Goal: Information Seeking & Learning: Learn about a topic

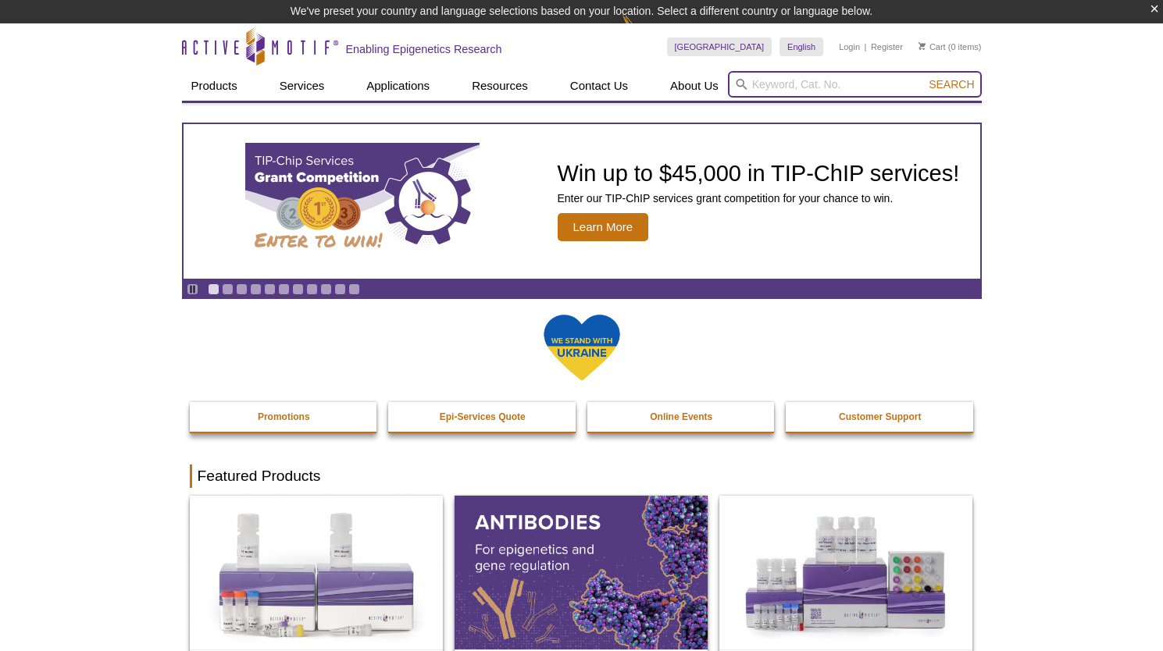
click at [813, 82] on input "search" at bounding box center [855, 84] width 254 height 27
type input "MAGNETIC"
click at [924, 77] on button "Search" at bounding box center [951, 84] width 55 height 14
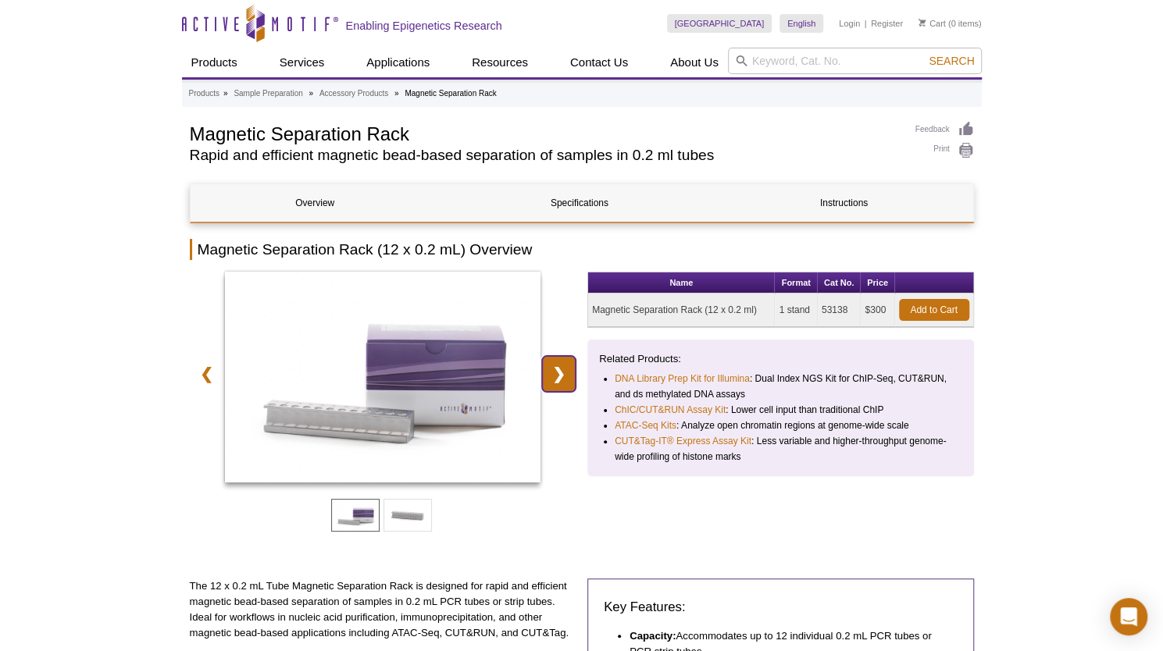
click at [568, 379] on link "❯" at bounding box center [559, 374] width 34 height 36
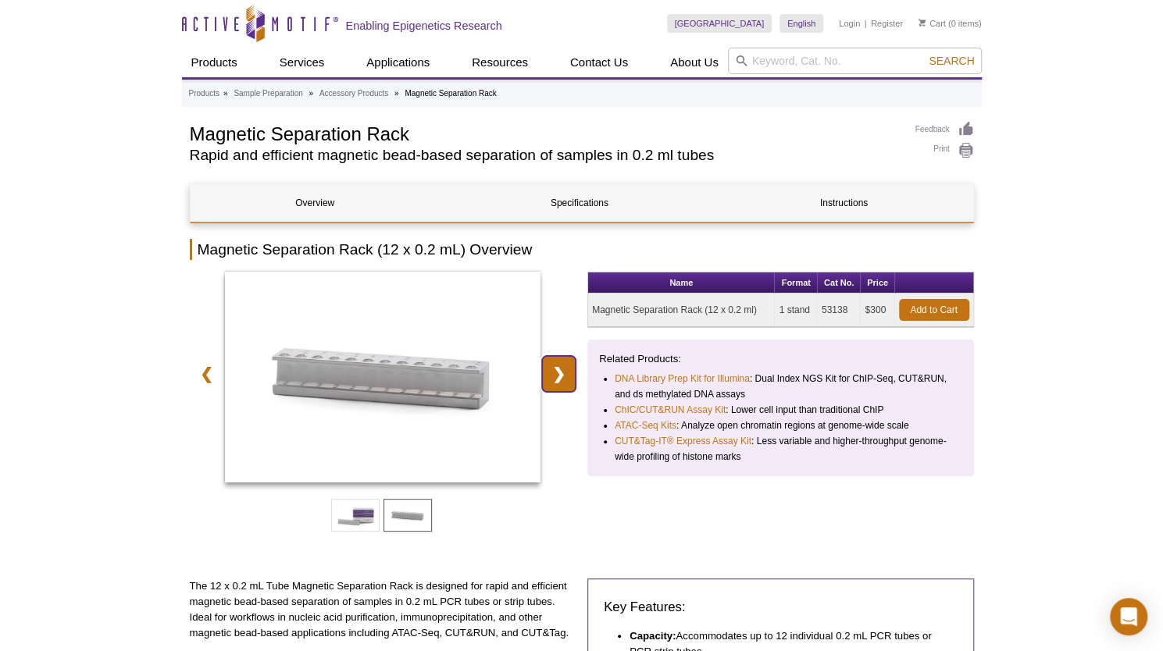
click at [566, 380] on link "❯" at bounding box center [559, 374] width 34 height 36
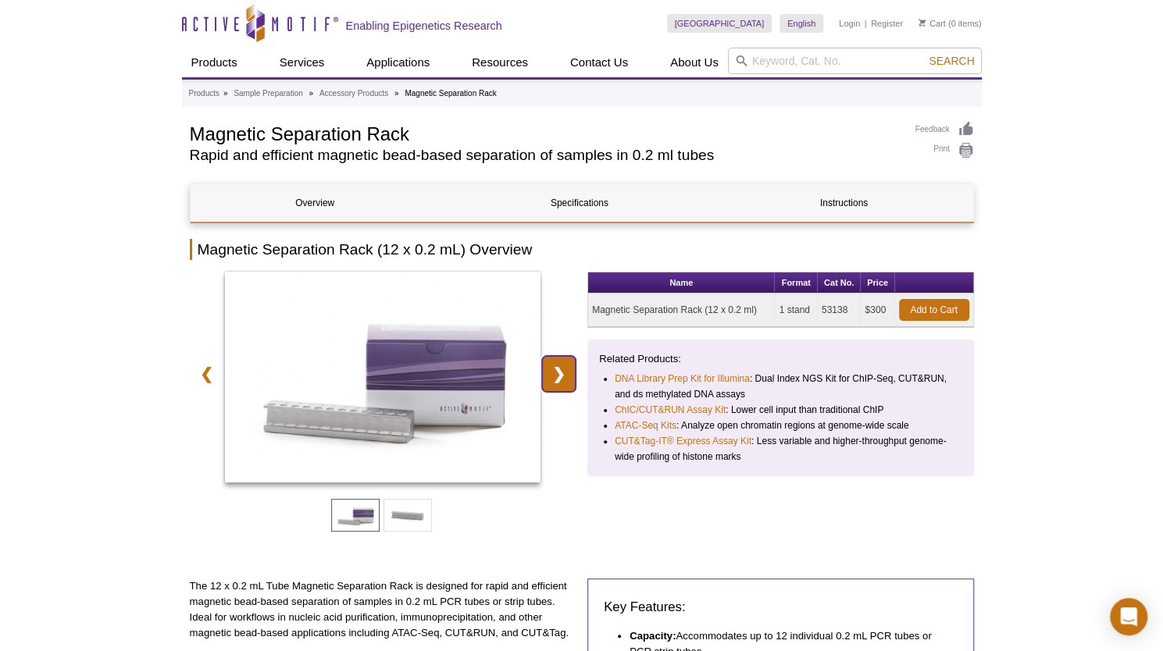
click at [566, 380] on link "❯" at bounding box center [559, 374] width 34 height 36
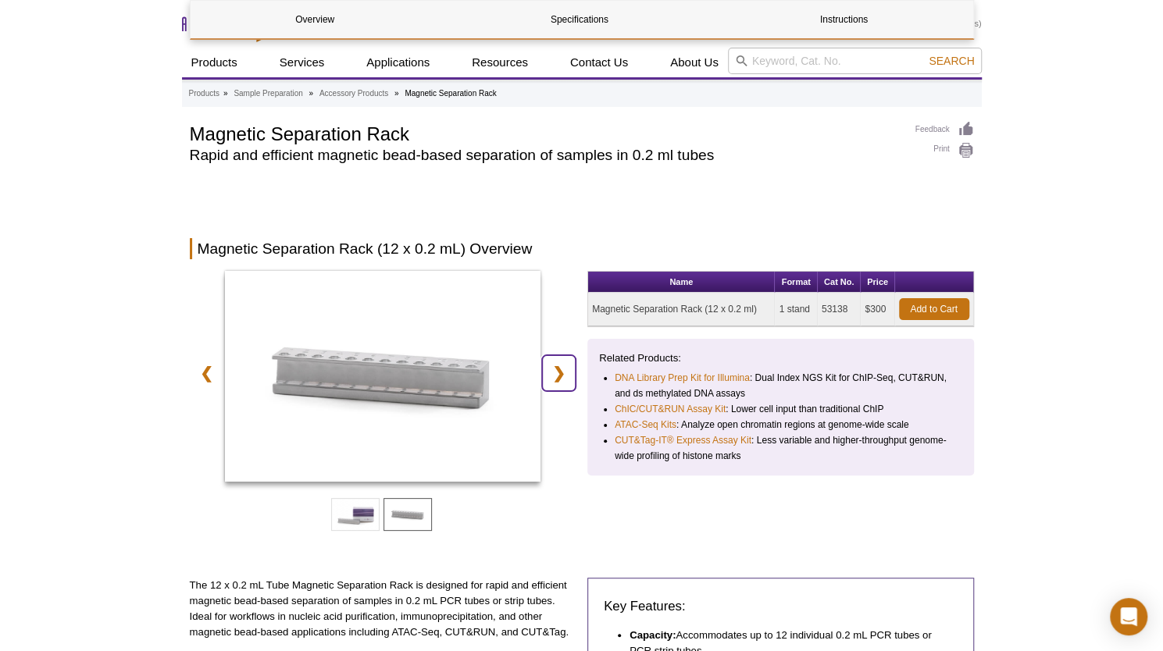
scroll to position [337, 0]
